Goal: Transaction & Acquisition: Purchase product/service

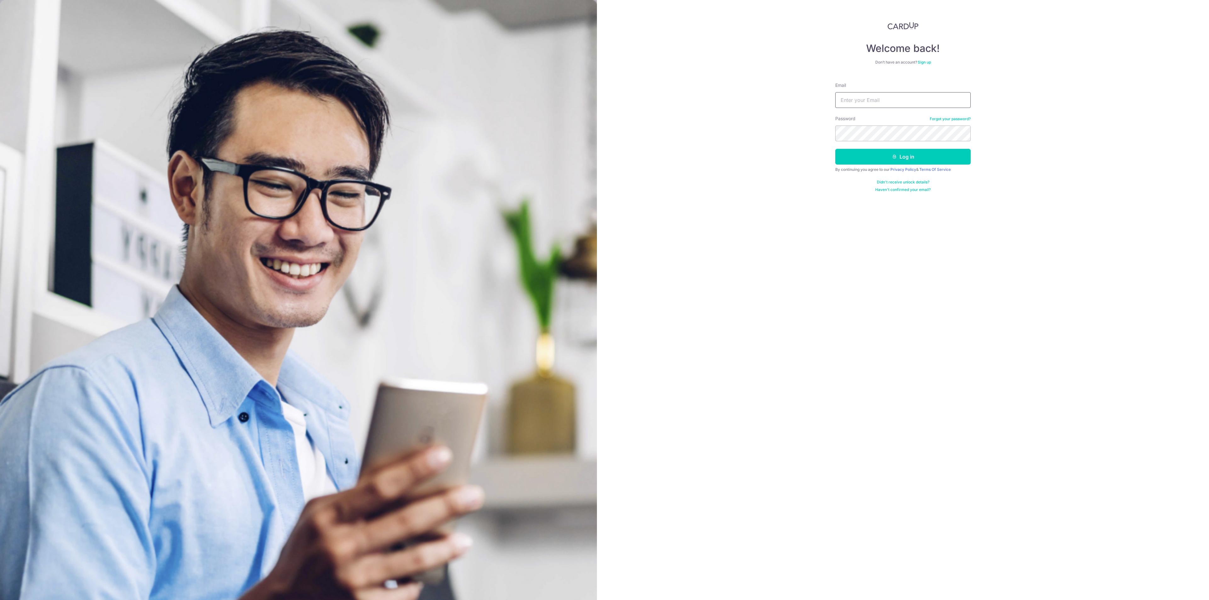
type input "chuaweiteck@hotmail.com"
click at [878, 171] on div "By continuing you agree to our Privacy Policy & Terms Of Service" at bounding box center [902, 169] width 135 height 5
click at [879, 163] on button "Log in" at bounding box center [902, 157] width 135 height 16
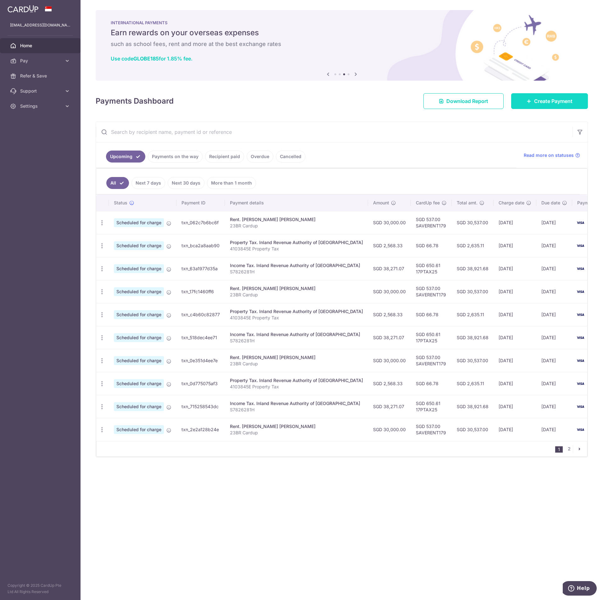
click at [563, 107] on link "Create Payment" at bounding box center [550, 101] width 77 height 16
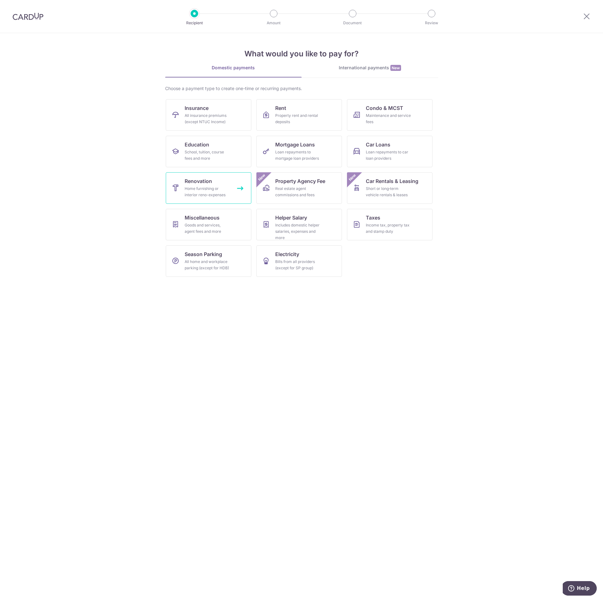
click at [199, 184] on span "Renovation" at bounding box center [198, 181] width 27 height 8
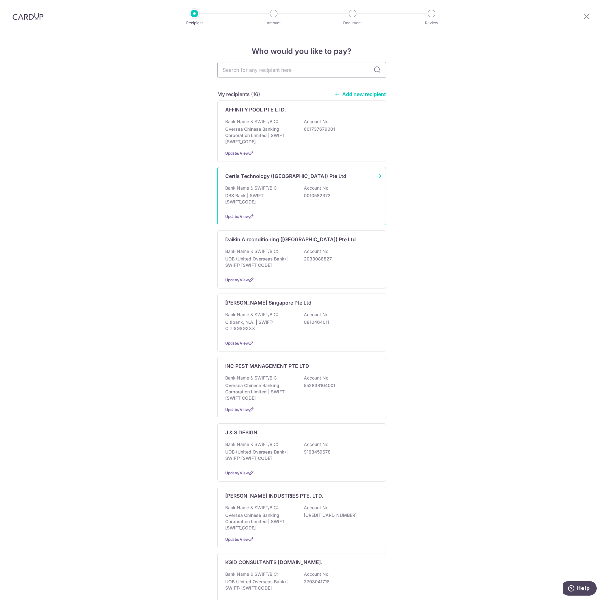
scroll to position [47, 0]
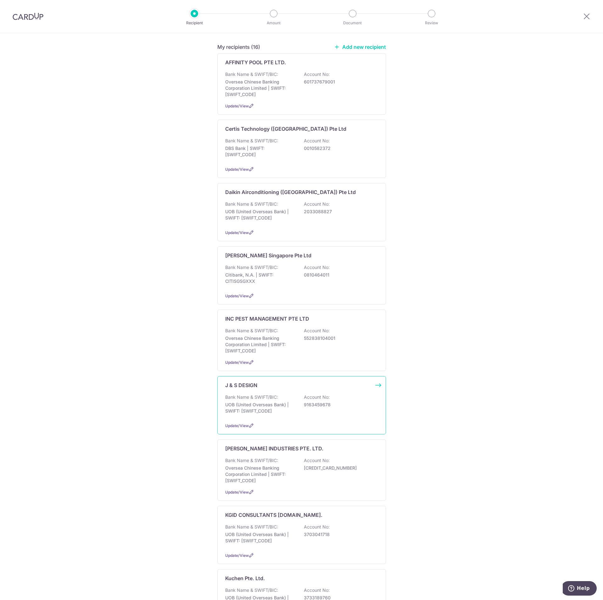
click at [288, 398] on div "Bank Name & SWIFT/BIC: UOB (United Overseas Bank) | SWIFT: UOVBSGSGXXX Account …" at bounding box center [301, 405] width 153 height 23
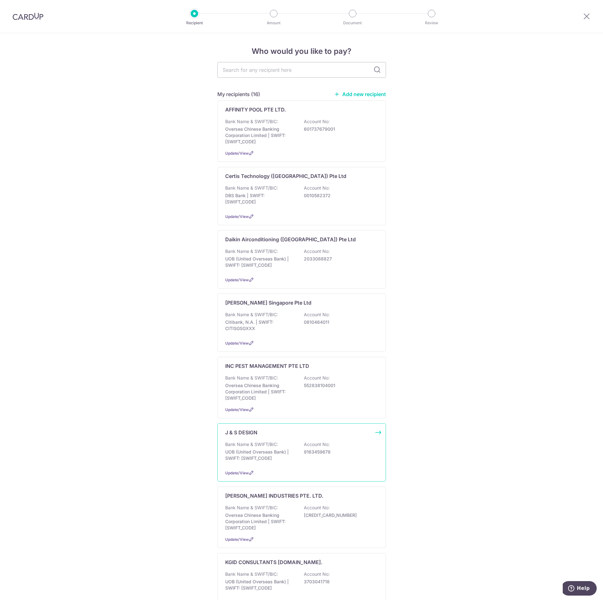
click at [282, 449] on p "UOB (United Overseas Bank) | SWIFT: UOVBSGSGXXX" at bounding box center [260, 455] width 71 height 13
drag, startPoint x: 334, startPoint y: 456, endPoint x: 301, endPoint y: 452, distance: 33.0
click at [301, 452] on div "Bank Name & SWIFT/BIC: UOB (United Overseas Bank) | SWIFT: UOVBSGSGXXX Account …" at bounding box center [301, 452] width 153 height 23
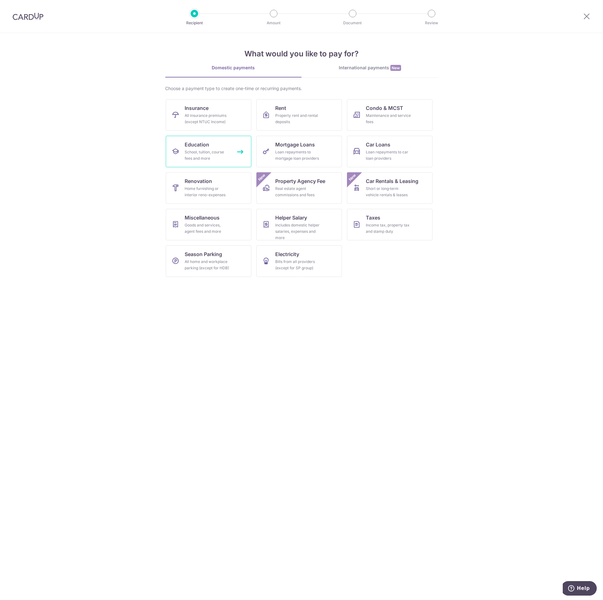
click at [217, 148] on link "Education School, tuition, course fees and more" at bounding box center [209, 151] width 86 height 31
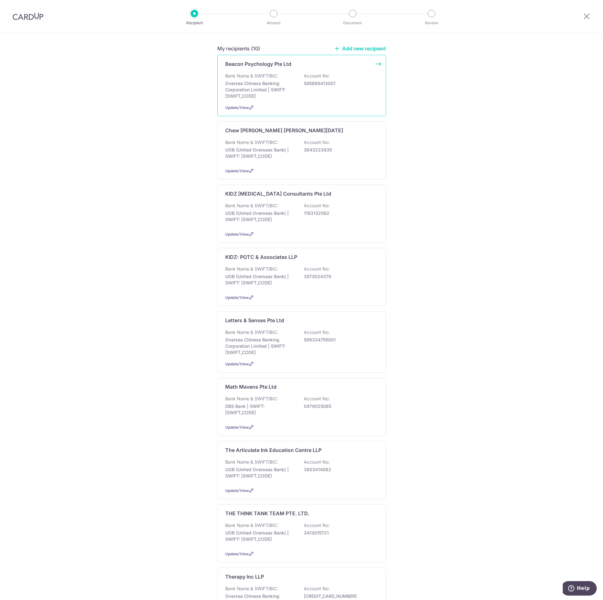
scroll to position [47, 0]
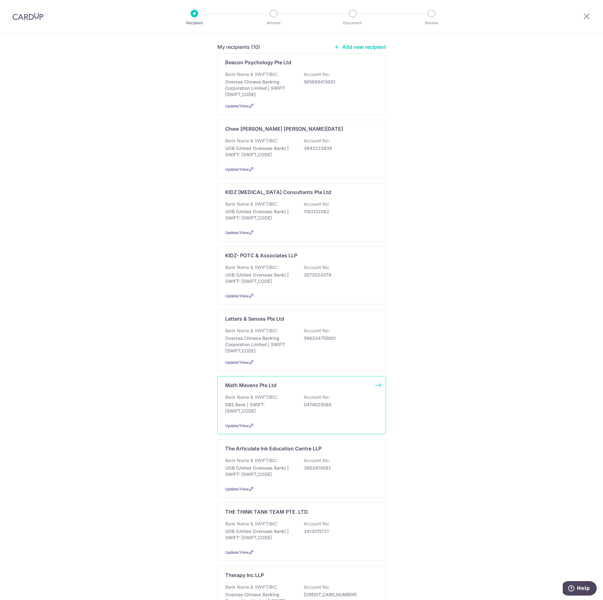
click at [289, 395] on div "Bank Name & SWIFT/BIC: DBS Bank | SWIFT: [SWIFT_CODE] Account No: 0479025065" at bounding box center [301, 405] width 153 height 23
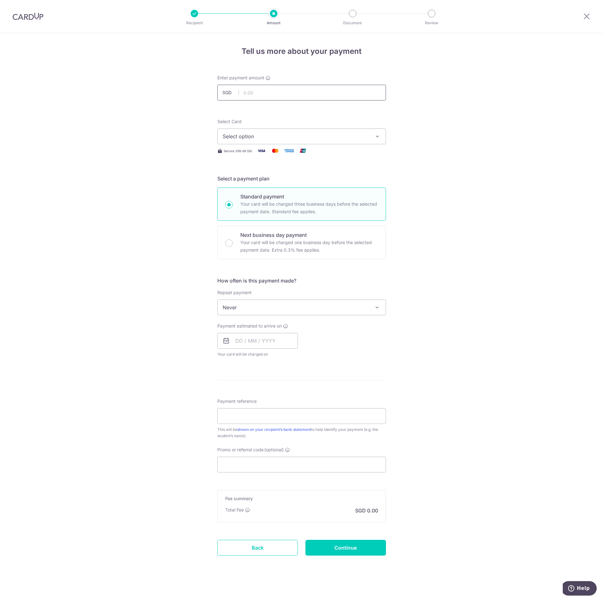
click at [315, 96] on input "text" at bounding box center [302, 93] width 169 height 16
type input "479.60"
click at [439, 118] on div "Tell us more about your payment Enter payment amount SGD 479.60 479.60 Select C…" at bounding box center [301, 317] width 603 height 569
click at [327, 139] on span "Select option" at bounding box center [296, 137] width 147 height 8
click at [286, 196] on span "**** 2942" at bounding box center [302, 197] width 158 height 8
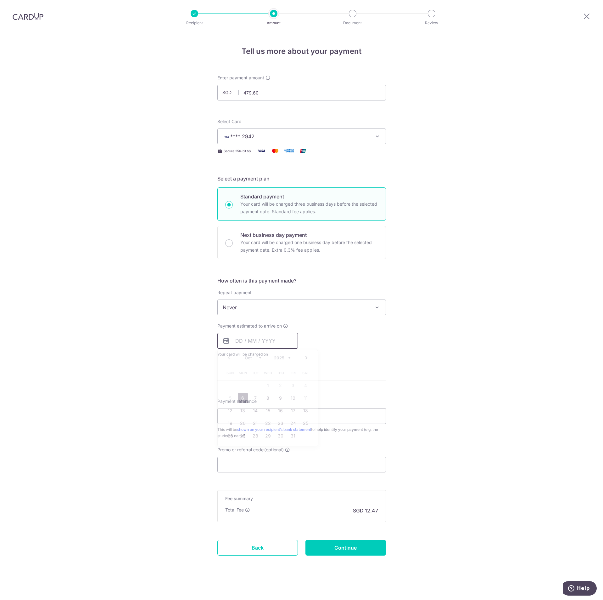
click at [261, 345] on input "text" at bounding box center [258, 341] width 81 height 16
click at [238, 401] on link "6" at bounding box center [243, 398] width 10 height 10
type input "[DATE]"
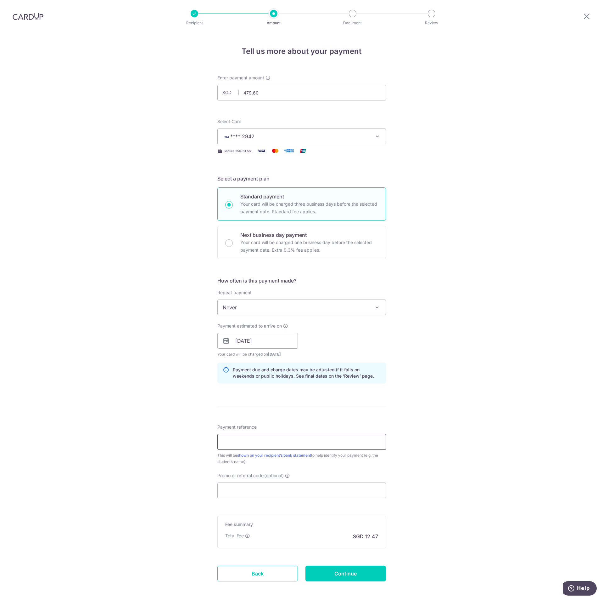
click at [244, 443] on input "Payment reference" at bounding box center [302, 442] width 169 height 16
click at [344, 440] on input "Payment reference" at bounding box center [302, 442] width 169 height 16
paste input "BT25VP001952"
type input "BT25VP001952"
click at [240, 491] on input "Promo or referral code (optional)" at bounding box center [302, 490] width 169 height 16
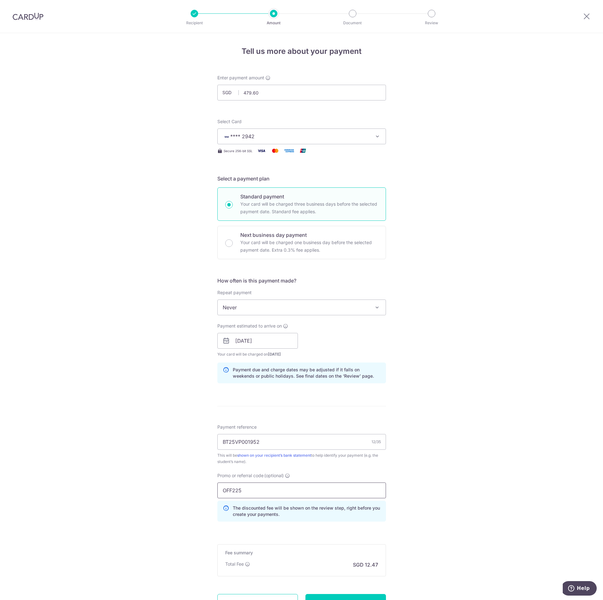
scroll to position [57, 0]
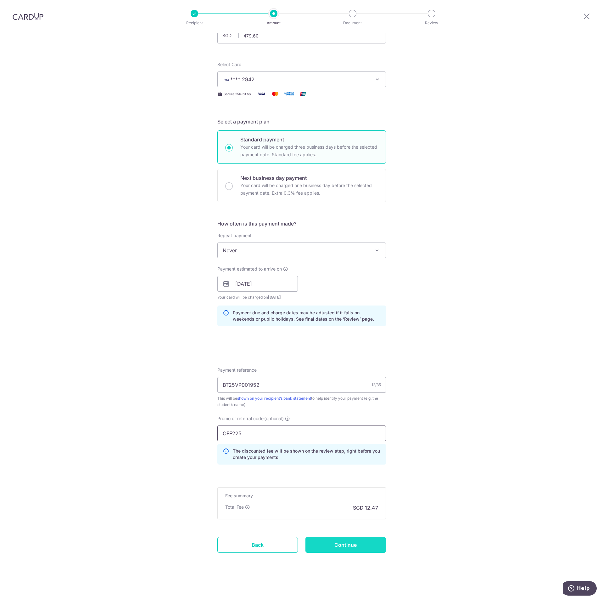
type input "OFF225"
click at [345, 547] on input "Continue" at bounding box center [346, 545] width 81 height 16
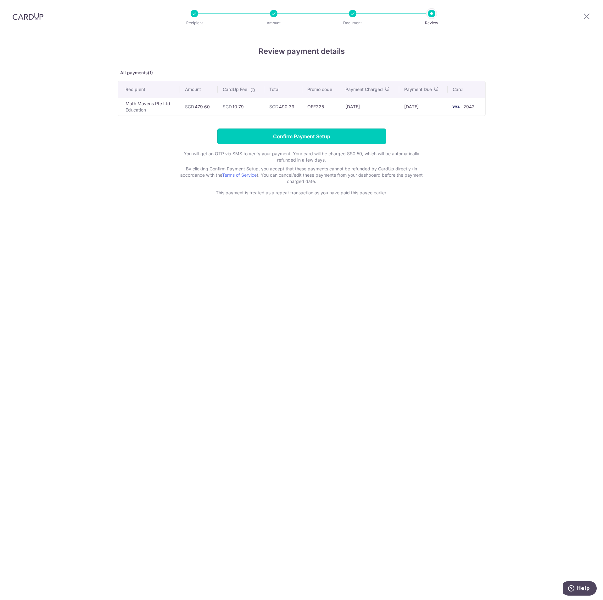
click at [330, 137] on input "Confirm Payment Setup" at bounding box center [302, 136] width 169 height 16
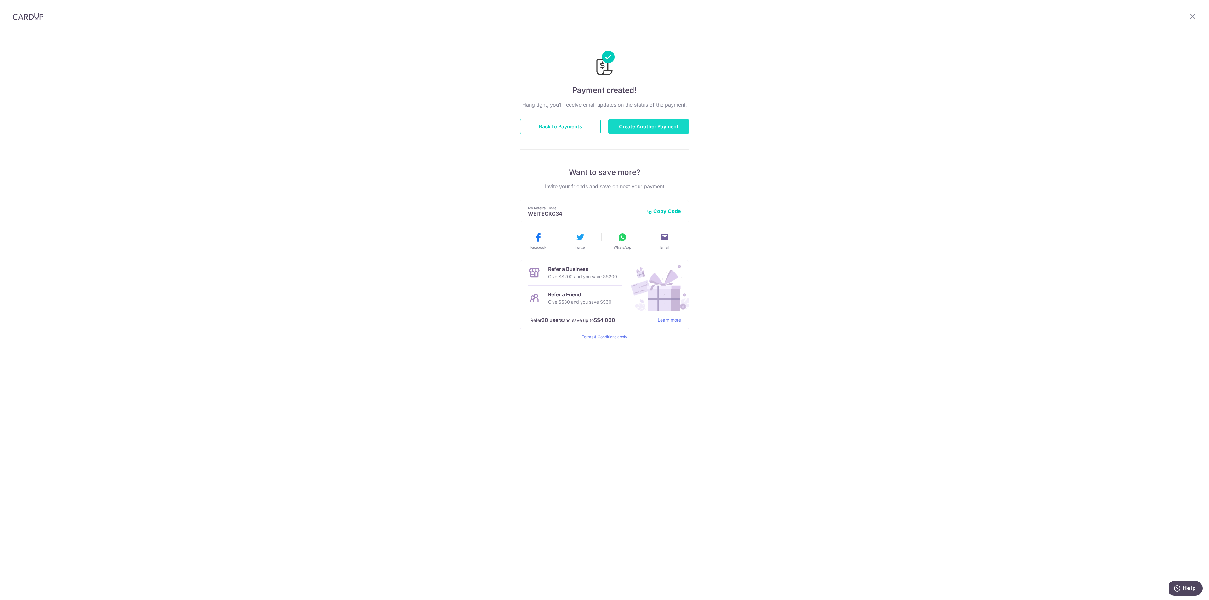
click at [660, 130] on button "Create Another Payment" at bounding box center [648, 127] width 81 height 16
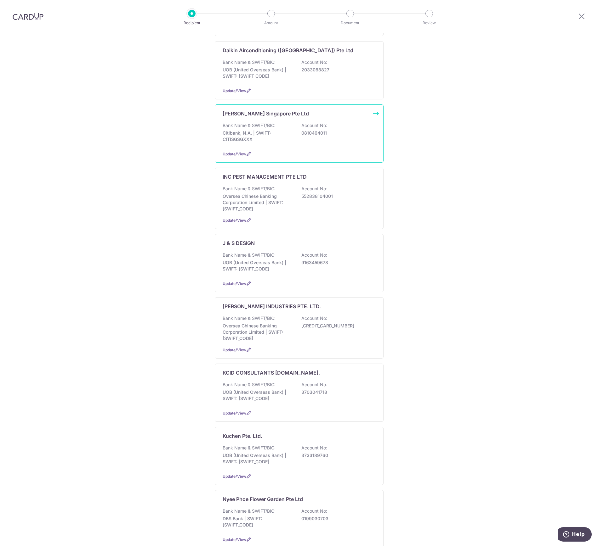
type input "2"
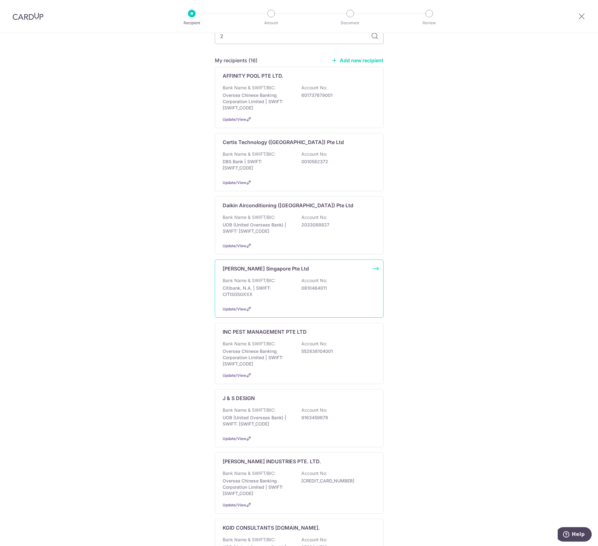
click at [330, 270] on div "[PERSON_NAME] Singapore Pte Ltd" at bounding box center [295, 269] width 145 height 8
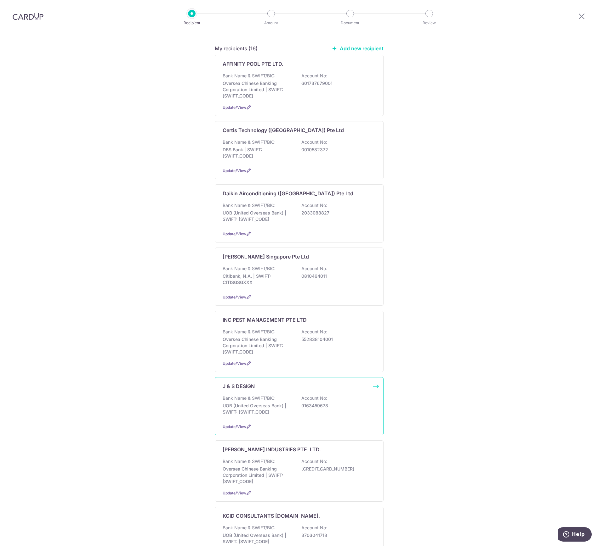
scroll to position [47, 0]
click at [332, 409] on div "Bank Name & SWIFT/BIC: UOB (United Overseas Bank) | SWIFT: [SWIFT_CODE] Account…" at bounding box center [299, 405] width 153 height 23
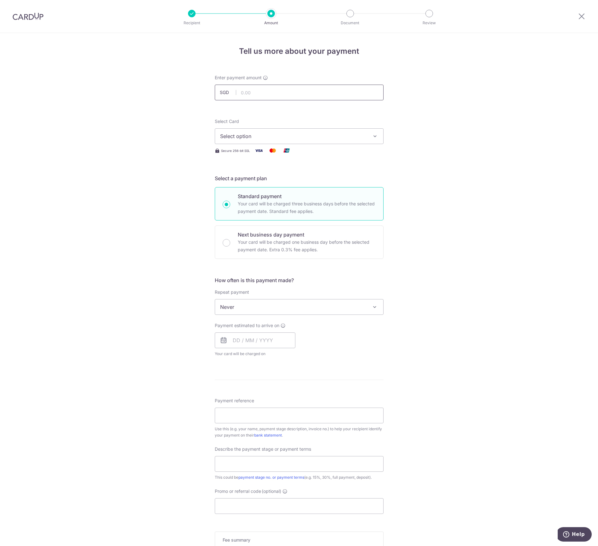
click at [289, 93] on input "text" at bounding box center [299, 93] width 169 height 16
click at [312, 94] on input "text" at bounding box center [299, 93] width 169 height 16
type input "509.00"
drag, startPoint x: 346, startPoint y: 146, endPoint x: 348, endPoint y: 143, distance: 3.8
click at [346, 146] on div "Select Card Select option Add credit card Your Cards **** 4496 **** 2942 Secure…" at bounding box center [299, 136] width 169 height 36
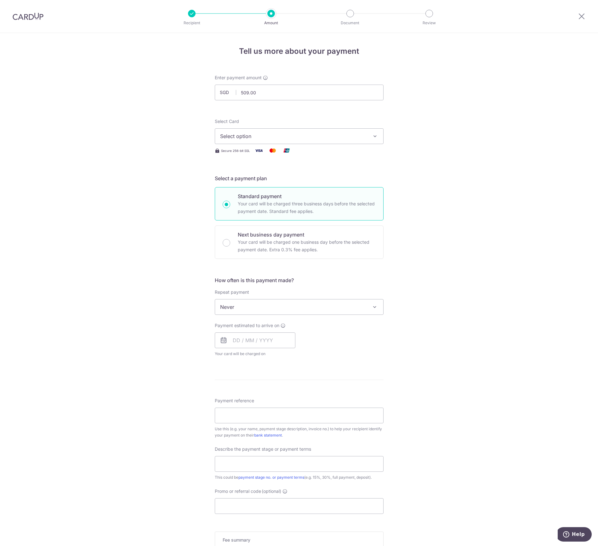
click at [349, 141] on button "Select option" at bounding box center [299, 136] width 169 height 16
click at [324, 196] on span "**** 2942" at bounding box center [299, 197] width 158 height 8
click at [264, 336] on input "text" at bounding box center [255, 341] width 81 height 16
click at [236, 397] on link "6" at bounding box center [240, 398] width 10 height 10
type input "06/10/2025"
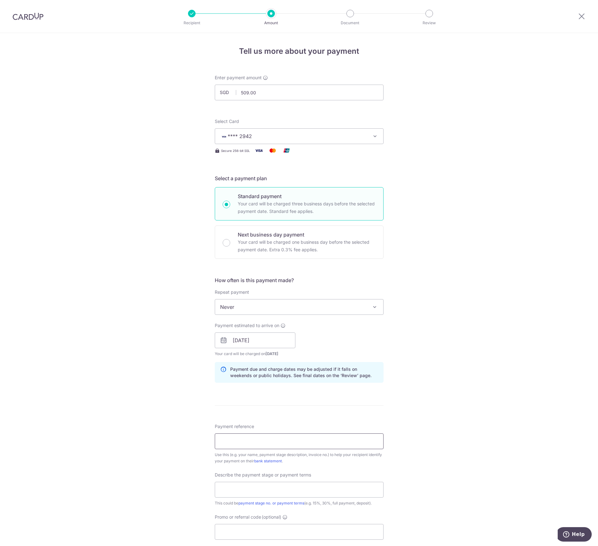
drag, startPoint x: 273, startPoint y: 438, endPoint x: 279, endPoint y: 434, distance: 6.9
click at [273, 438] on input "Payment reference" at bounding box center [299, 442] width 169 height 16
drag, startPoint x: 297, startPoint y: 428, endPoint x: 301, endPoint y: 445, distance: 17.1
click at [298, 428] on div "Payment reference Use this (e.g. your name, payment stage description, invoice …" at bounding box center [299, 444] width 169 height 41
click at [303, 447] on input "Payment reference" at bounding box center [299, 442] width 169 height 16
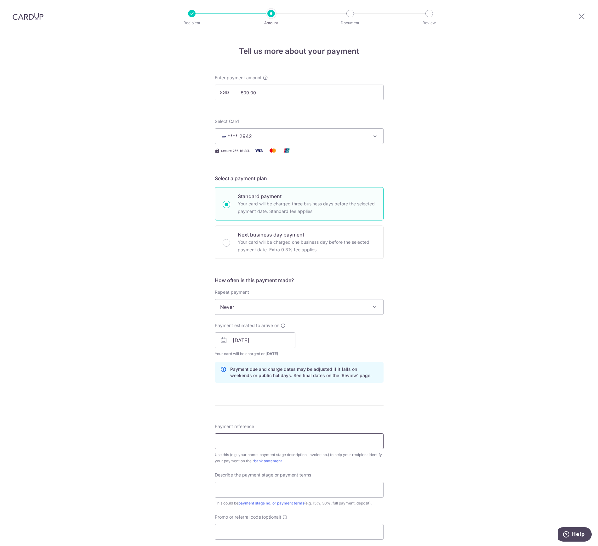
paste input "IL250496"
type input "IL250496"
click at [285, 491] on input "text" at bounding box center [299, 490] width 169 height 16
type input "Full Payment"
click at [278, 522] on div "Promo or referral code (optional) The discounted fee will be shown on the revie…" at bounding box center [299, 527] width 169 height 26
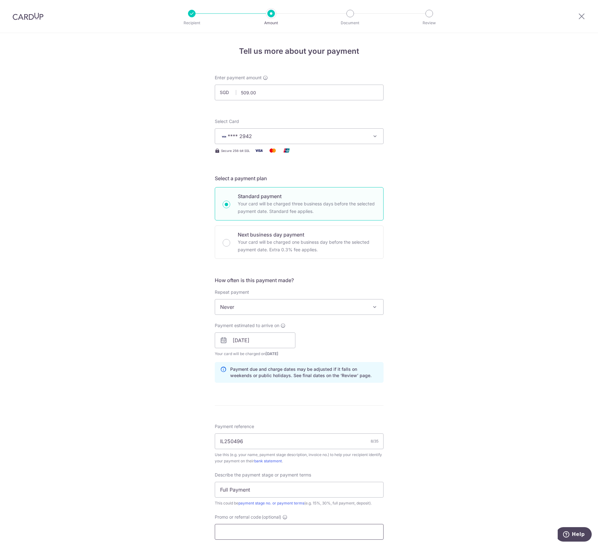
click at [278, 529] on input "Promo or referral code (optional)" at bounding box center [299, 532] width 169 height 16
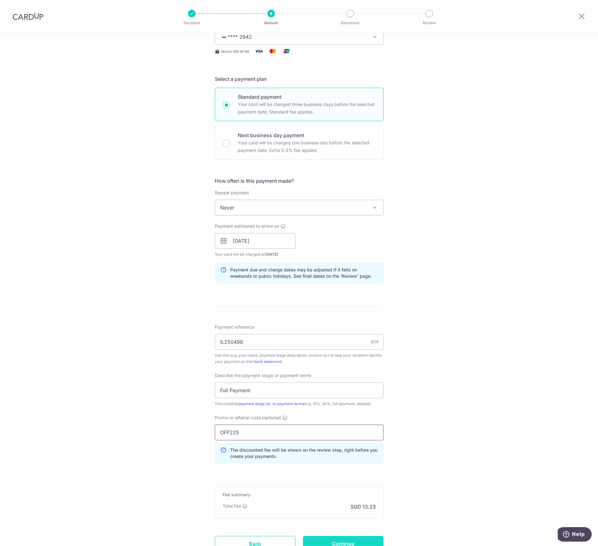
scroll to position [152, 0]
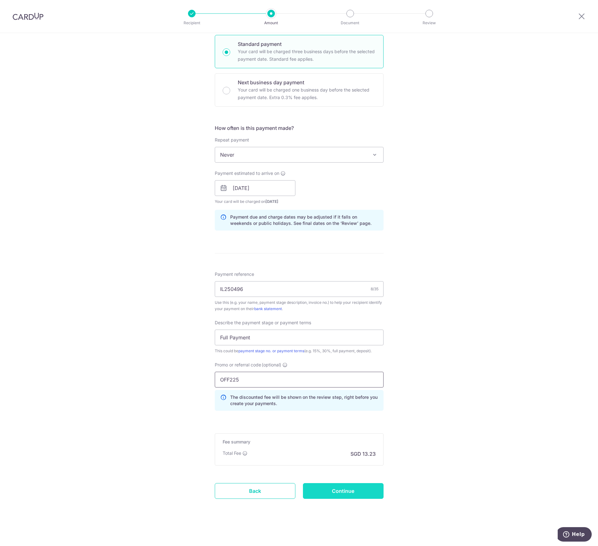
type input "OFF225"
click at [327, 491] on input "Continue" at bounding box center [343, 492] width 81 height 16
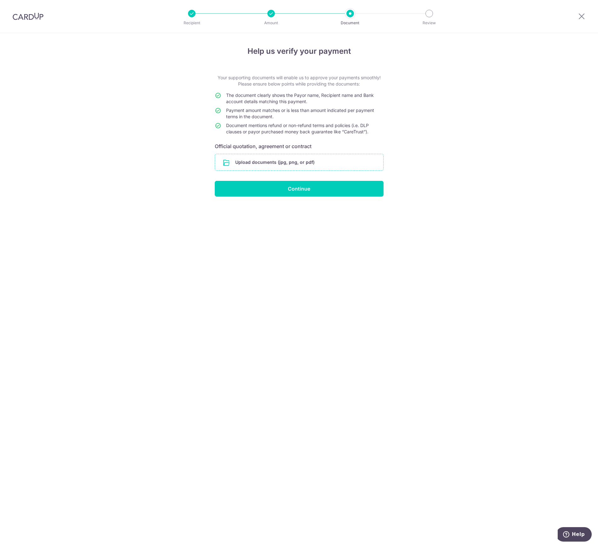
click at [271, 164] on input "file" at bounding box center [299, 162] width 168 height 16
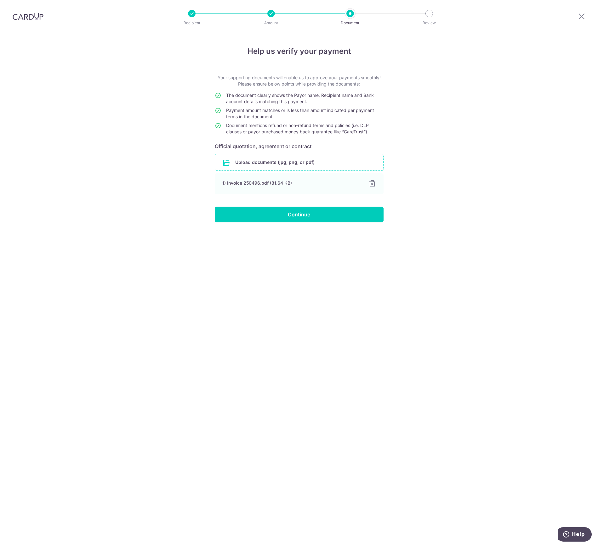
click at [342, 160] on input "file" at bounding box center [299, 162] width 168 height 16
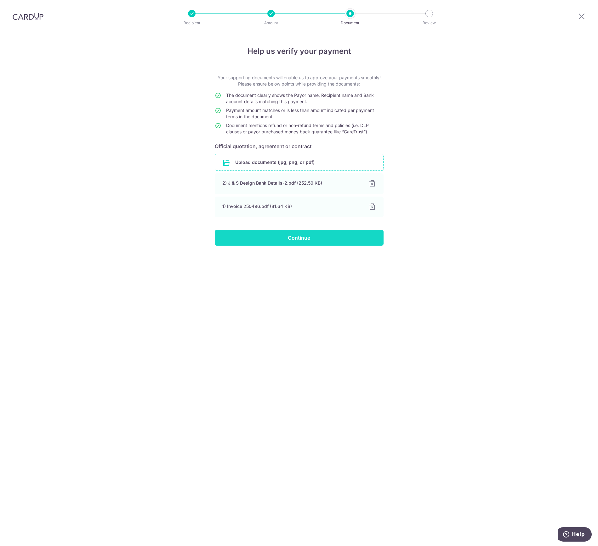
click at [313, 236] on input "Continue" at bounding box center [299, 238] width 169 height 16
